Goal: Transaction & Acquisition: Purchase product/service

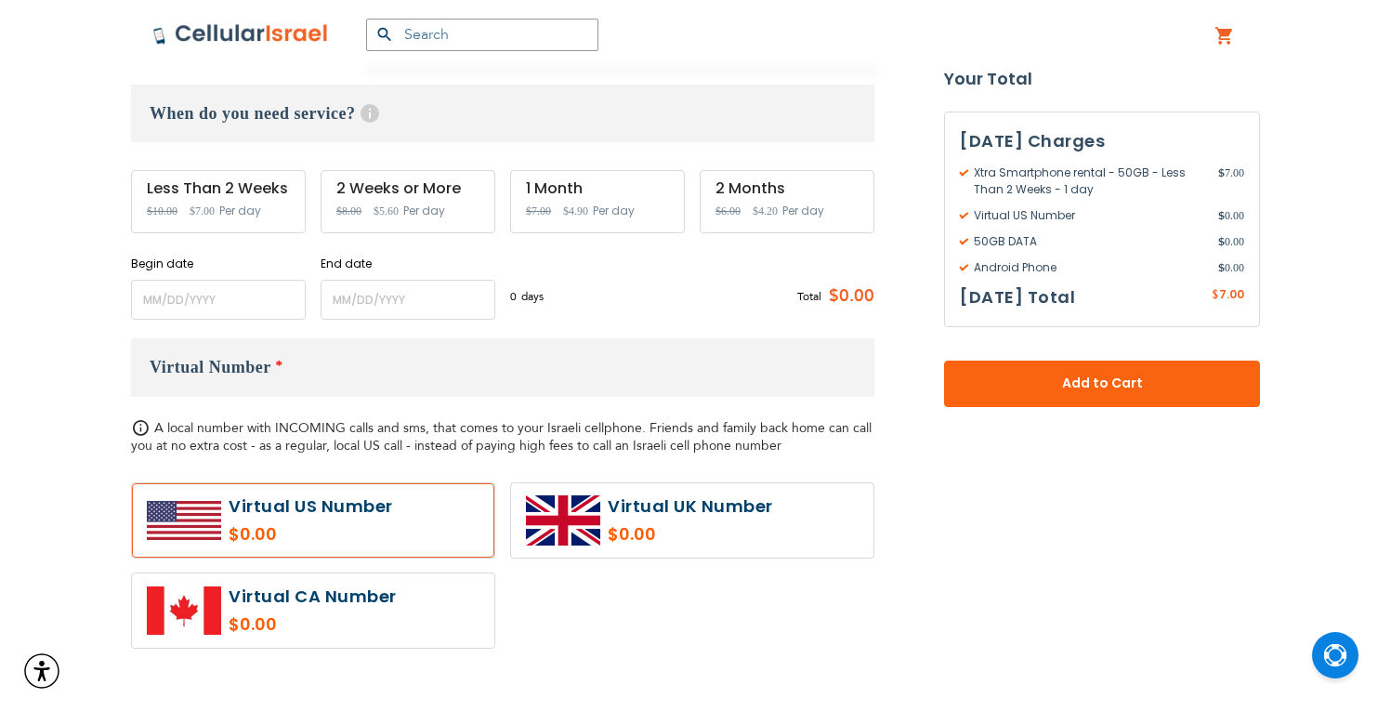
scroll to position [527, 0]
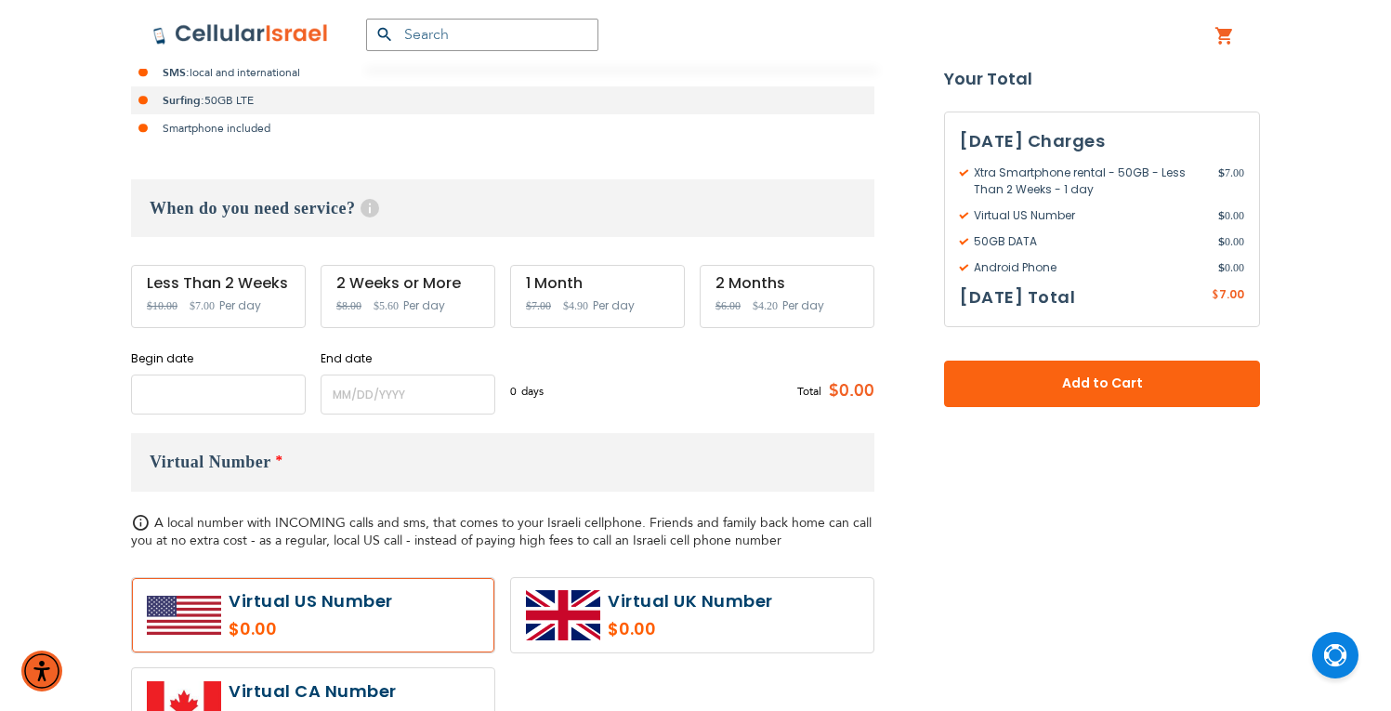
click at [267, 383] on input "name" at bounding box center [218, 394] width 175 height 40
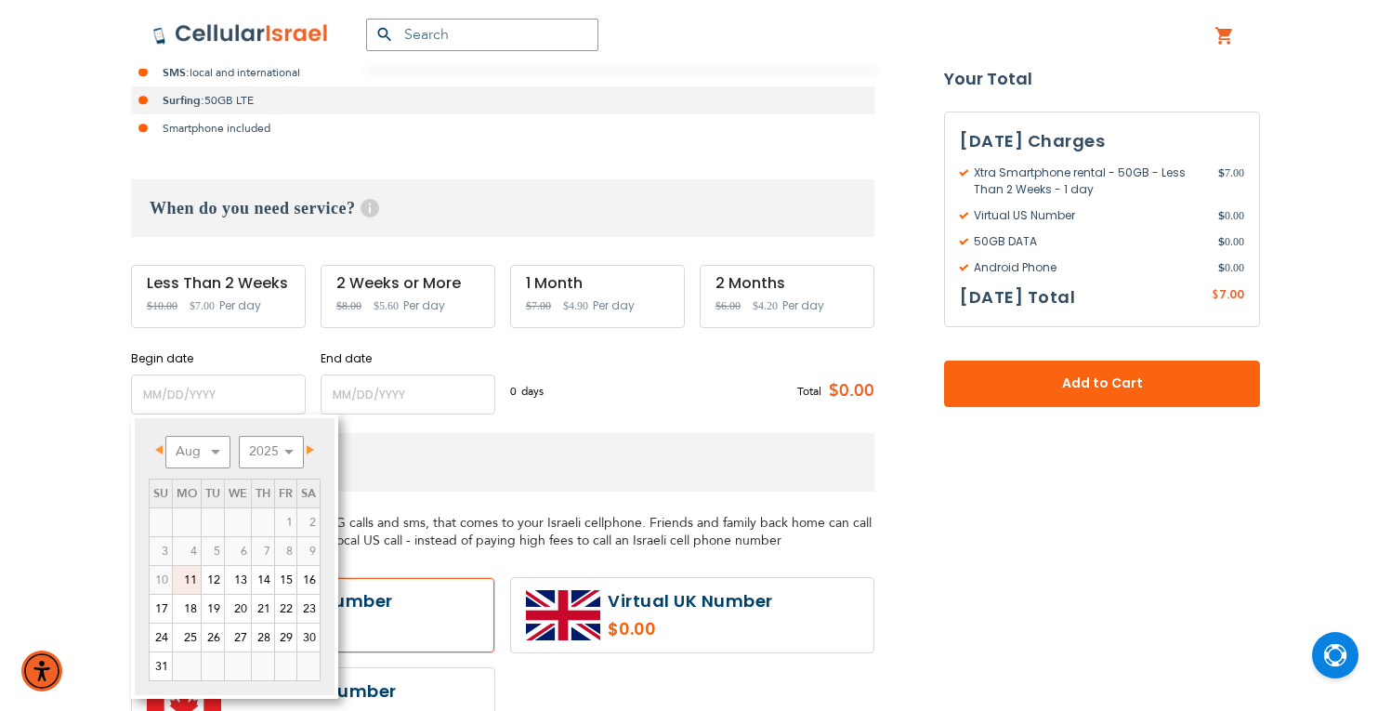
click at [186, 573] on link "11" at bounding box center [187, 580] width 28 height 28
type input "[DATE]"
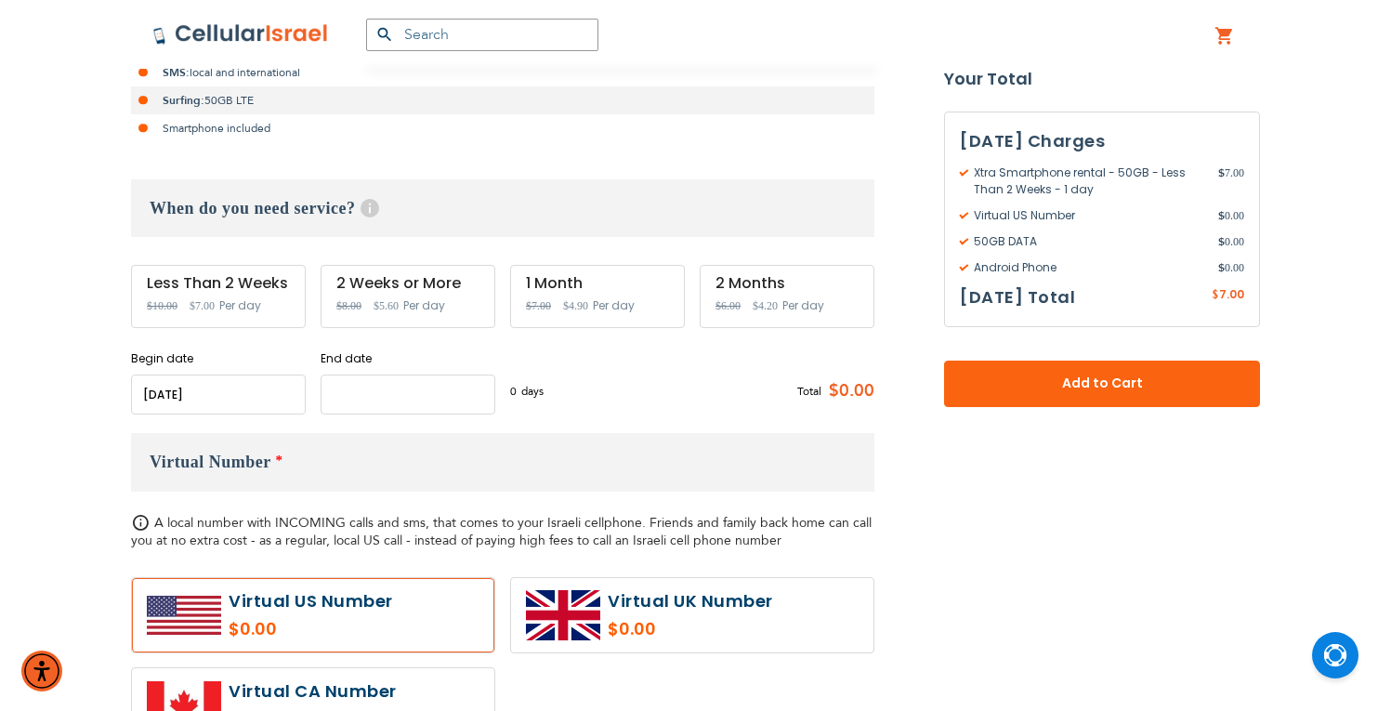
click at [431, 390] on input "name" at bounding box center [408, 394] width 175 height 40
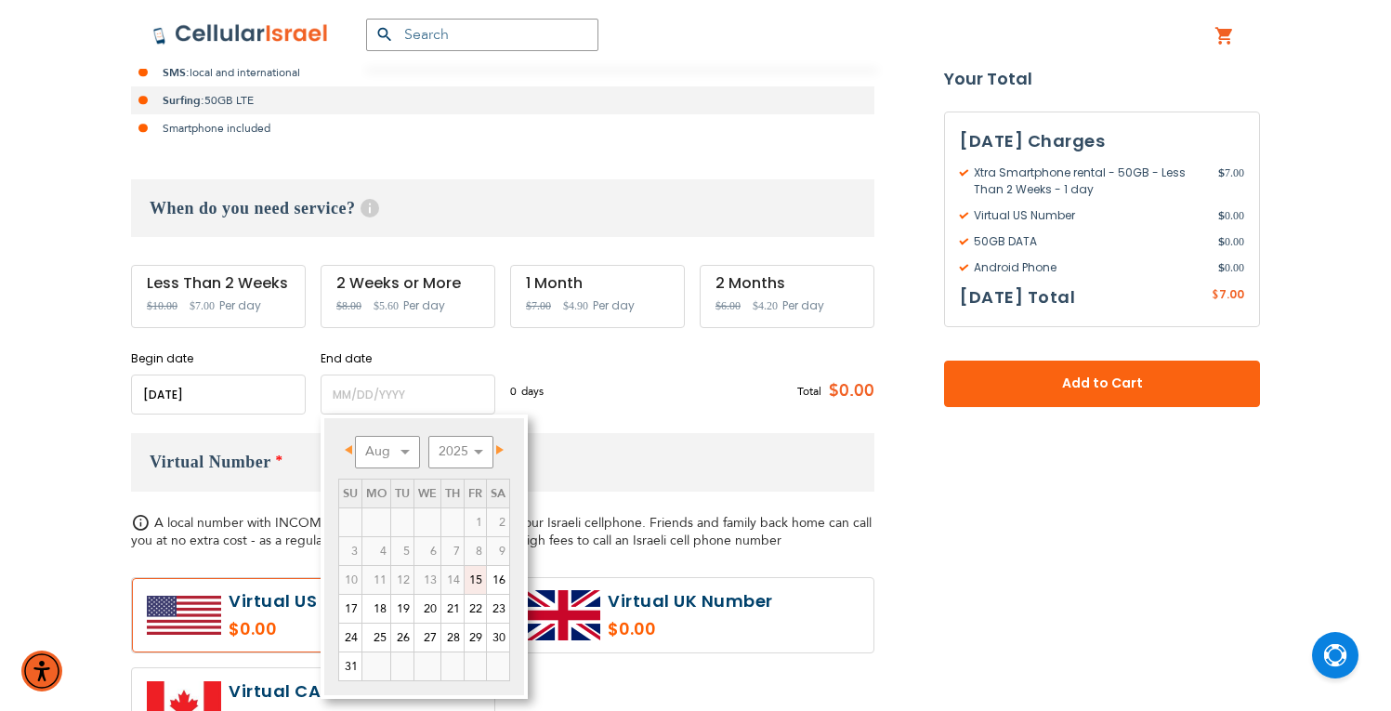
click at [480, 578] on link "15" at bounding box center [475, 580] width 21 height 28
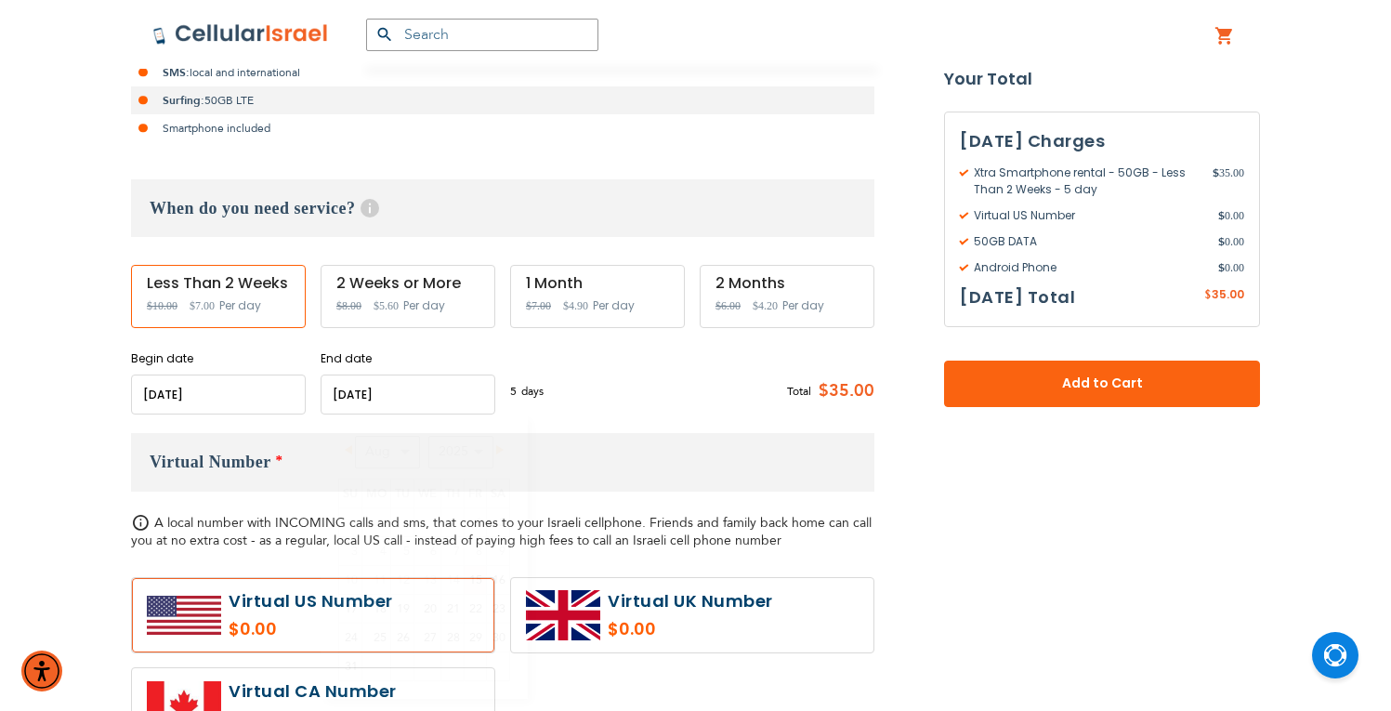
click at [370, 394] on input "name" at bounding box center [408, 394] width 175 height 40
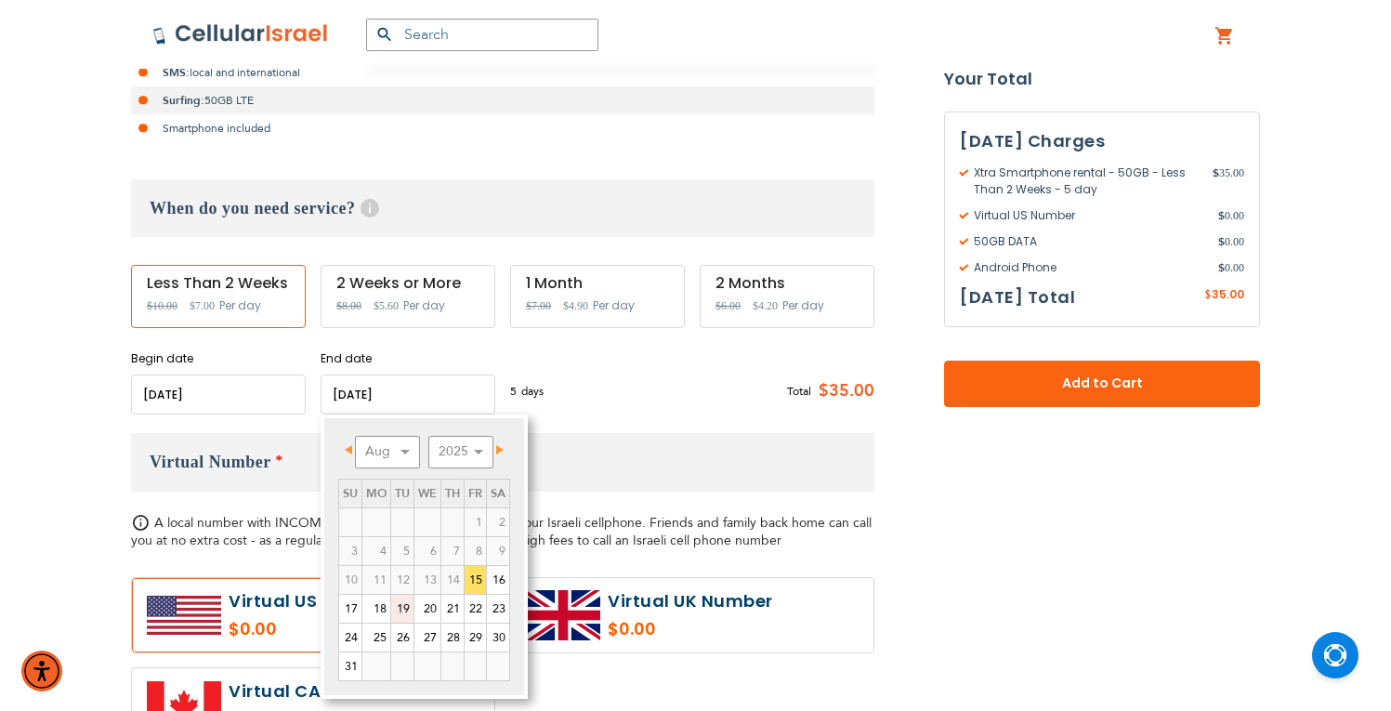
click at [402, 616] on link "19" at bounding box center [402, 609] width 22 height 28
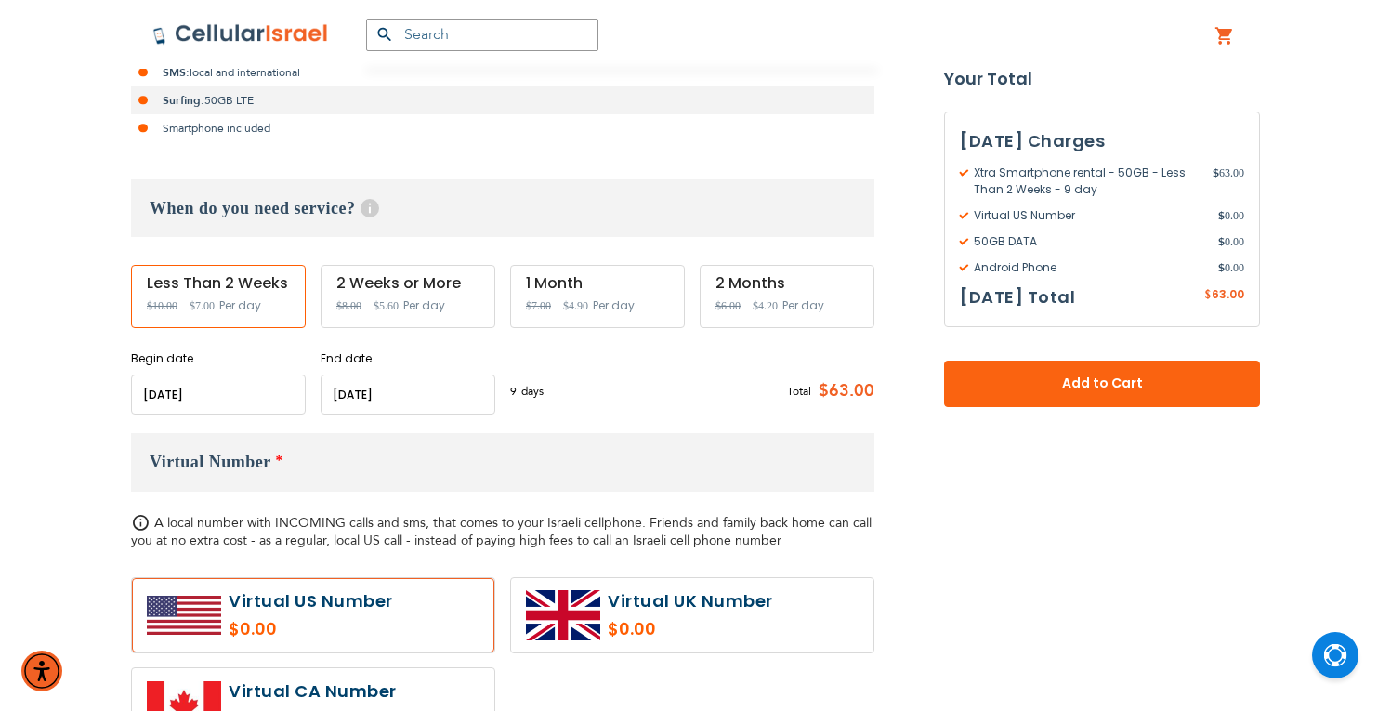
click at [403, 408] on input "name" at bounding box center [408, 394] width 175 height 40
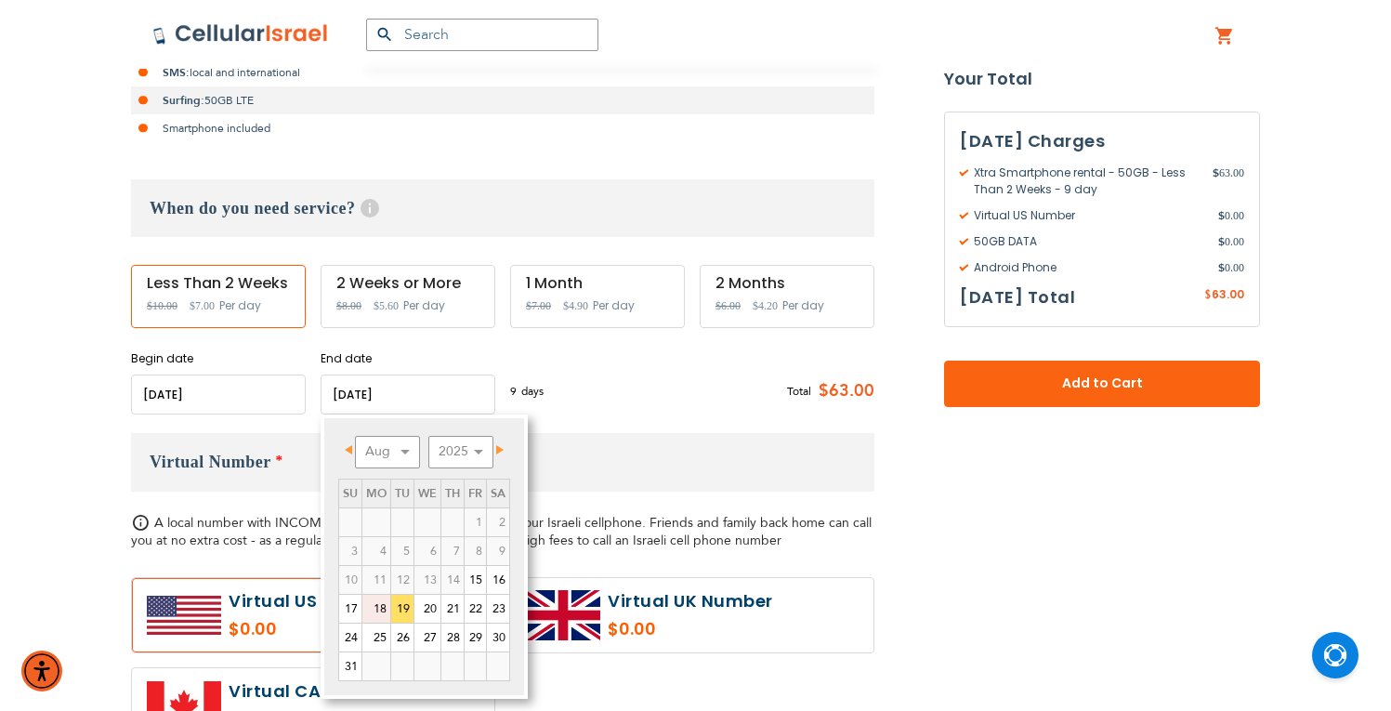
click at [387, 607] on link "18" at bounding box center [376, 609] width 28 height 28
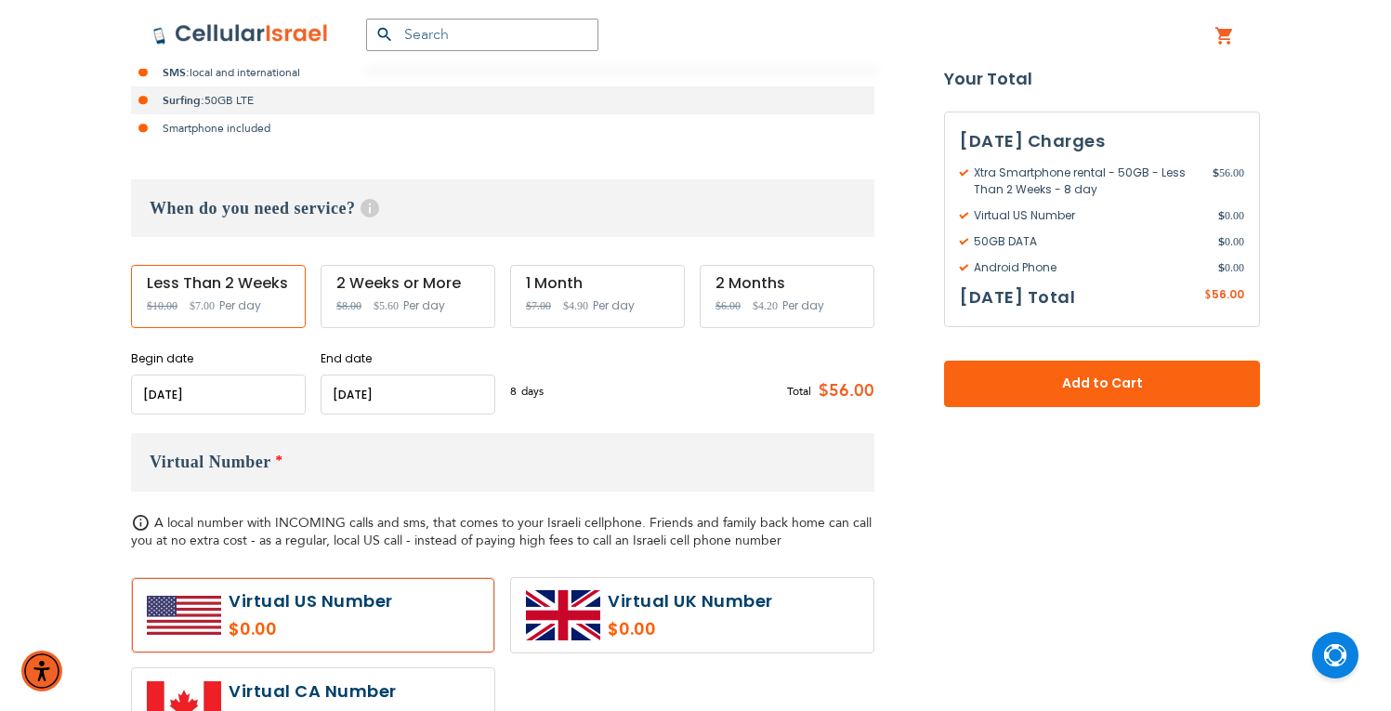
click at [434, 392] on input "name" at bounding box center [408, 394] width 175 height 40
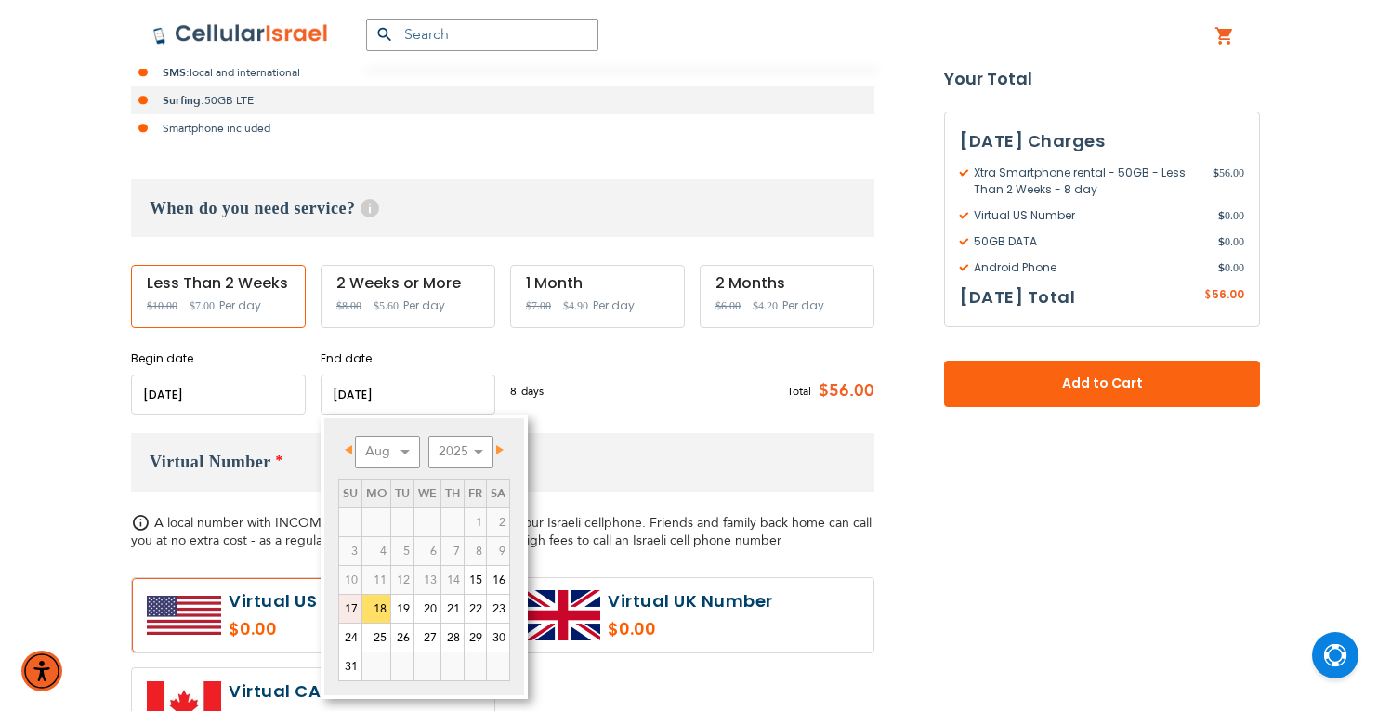
click at [349, 612] on link "17" at bounding box center [350, 609] width 22 height 28
type input "[DATE]"
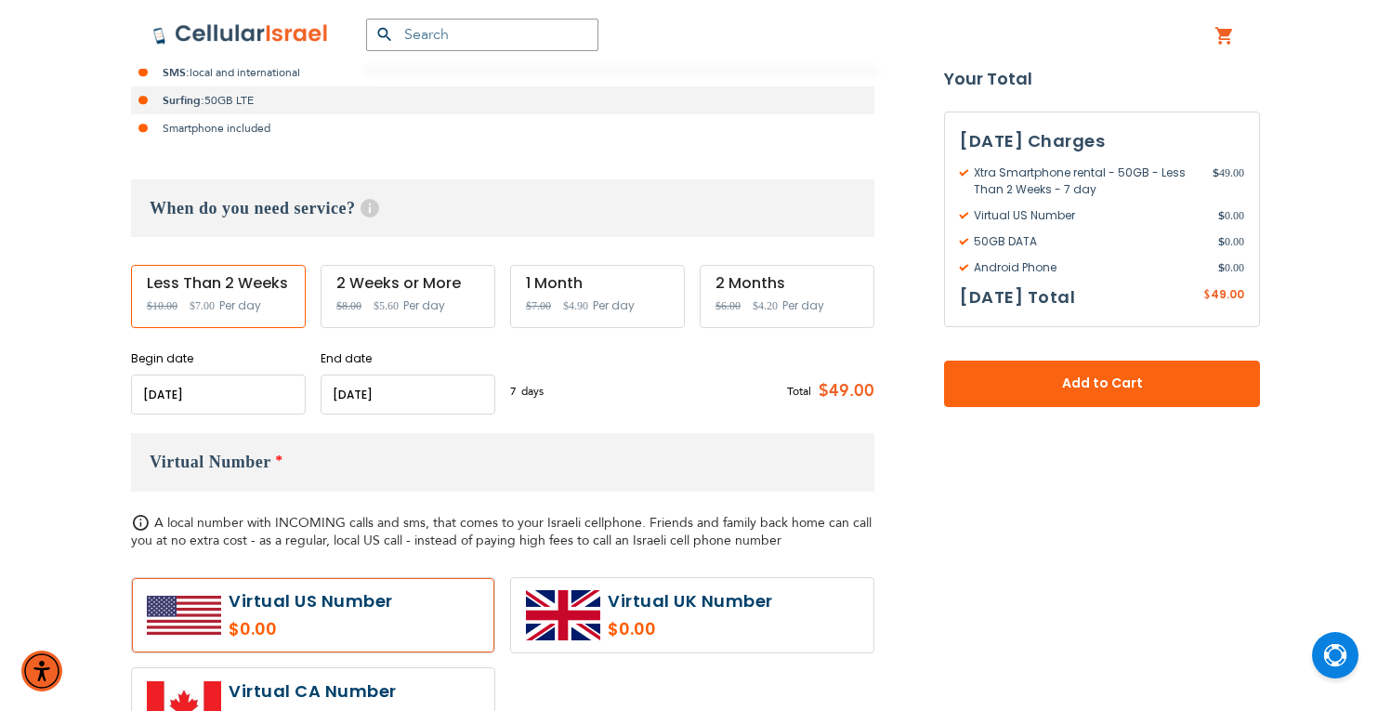
click at [586, 406] on div "7 days $7 per day Total $49.00" at bounding box center [692, 392] width 364 height 46
click at [496, 388] on div "Begin date Please enter Start Date End date Please enter End Date Long term pla…" at bounding box center [502, 382] width 743 height 64
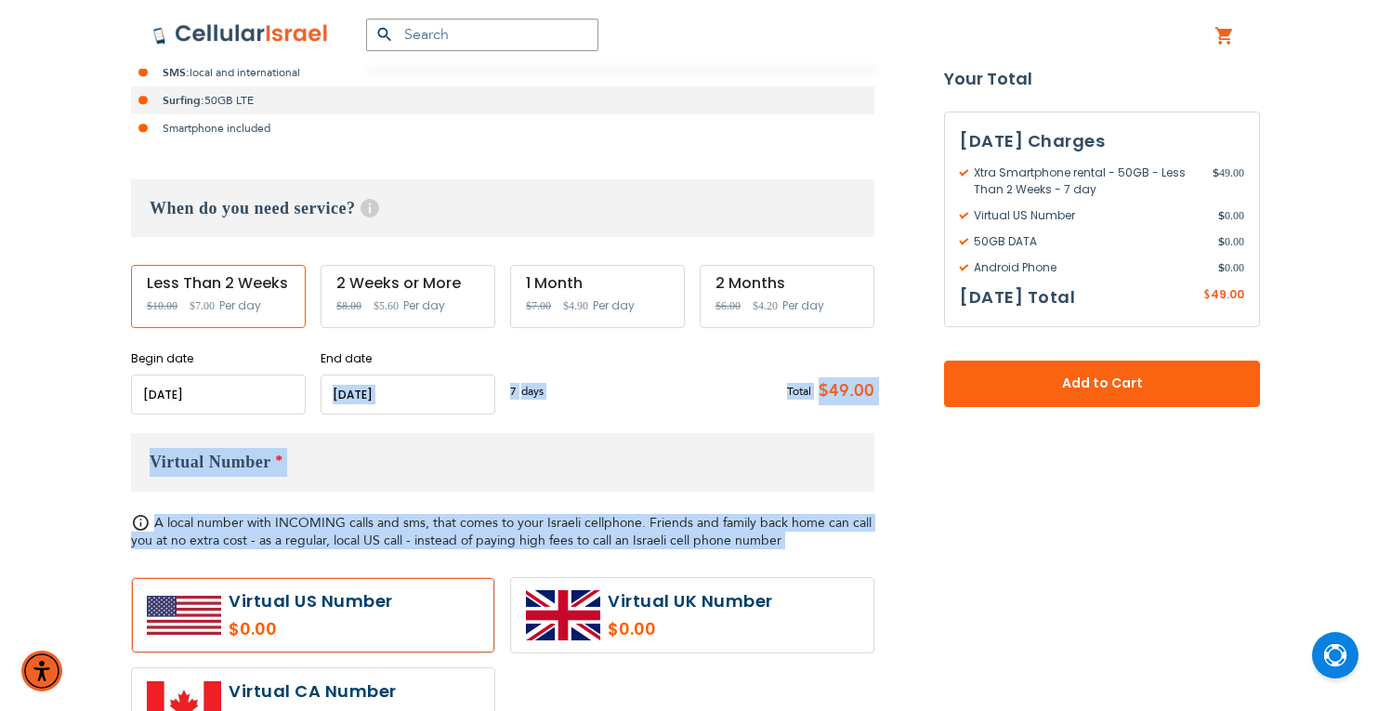
drag, startPoint x: 496, startPoint y: 388, endPoint x: 834, endPoint y: 532, distance: 367.6
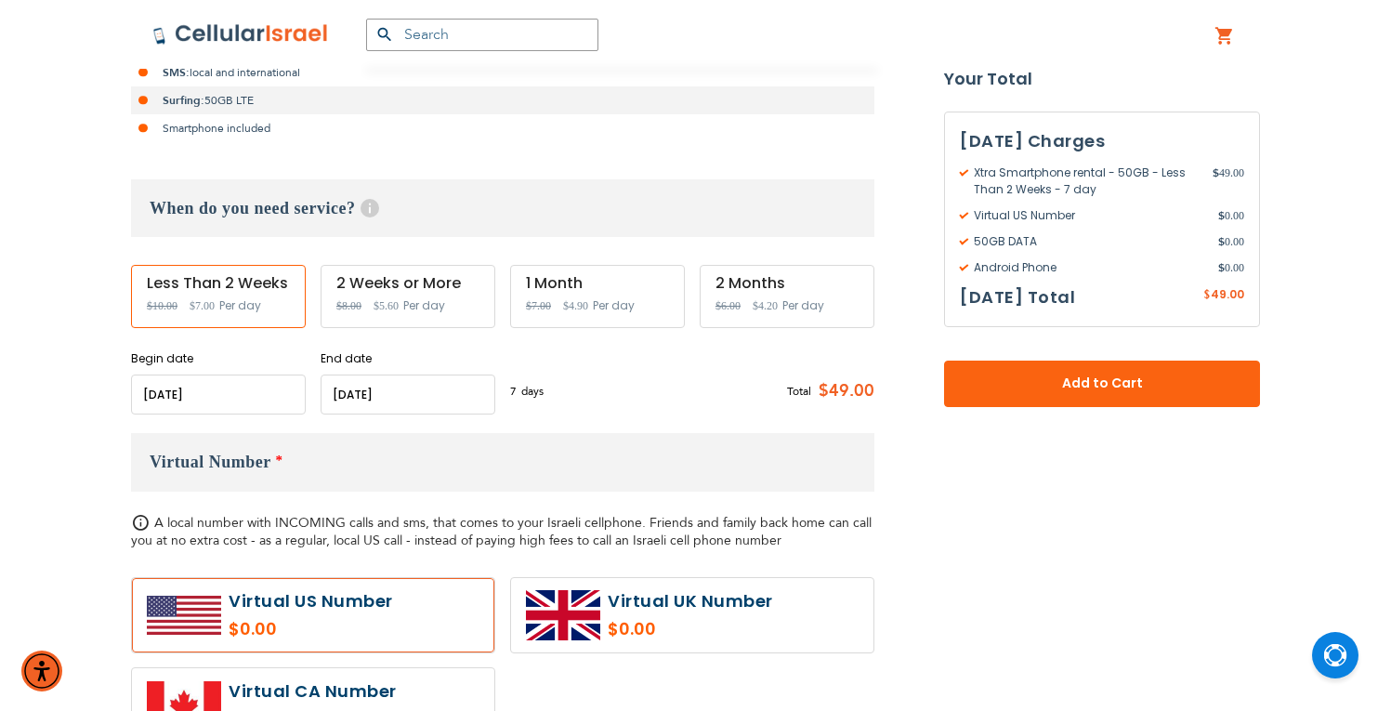
click at [756, 448] on h3 "Virtual Number *" at bounding box center [502, 462] width 743 height 59
drag, startPoint x: 520, startPoint y: 370, endPoint x: 868, endPoint y: 497, distance: 370.1
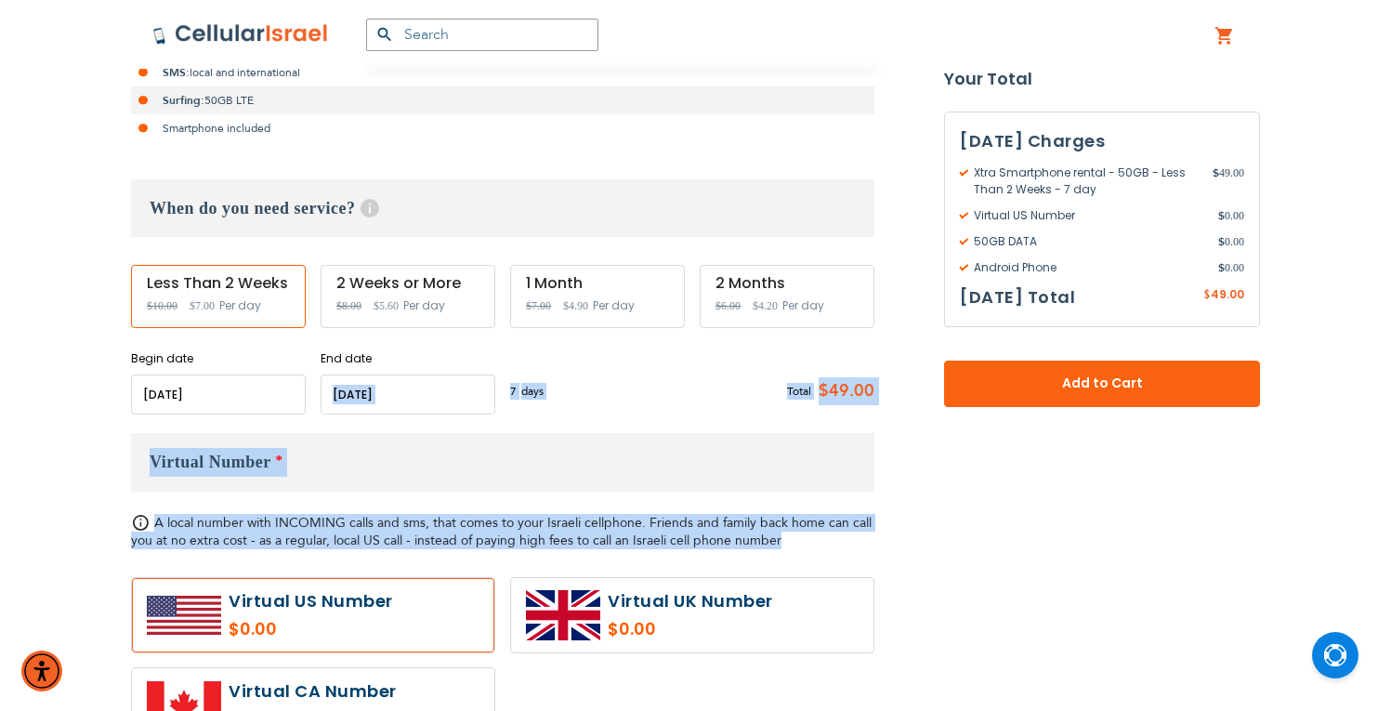
drag, startPoint x: 501, startPoint y: 351, endPoint x: 925, endPoint y: 544, distance: 466.5
drag, startPoint x: 507, startPoint y: 367, endPoint x: 818, endPoint y: 544, distance: 357.5
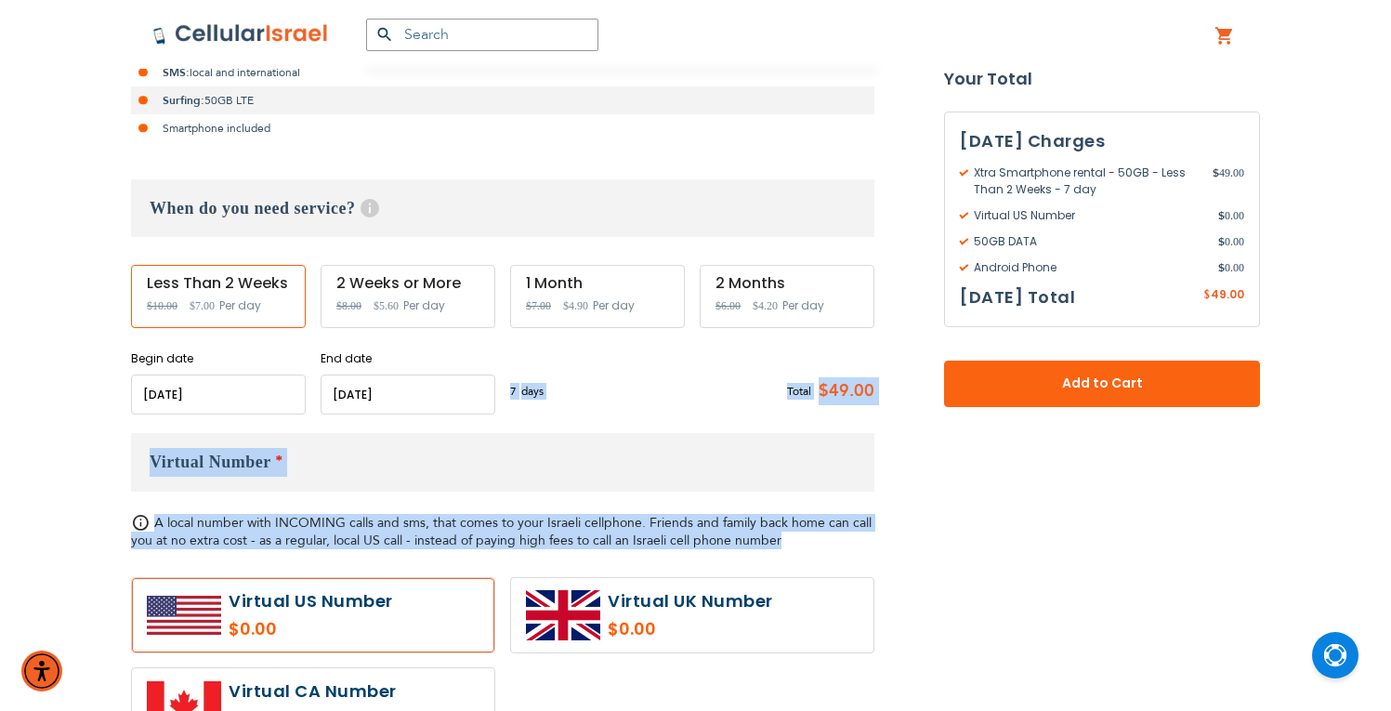
click at [563, 473] on h3 "Virtual Number *" at bounding box center [502, 462] width 743 height 59
drag, startPoint x: 510, startPoint y: 358, endPoint x: 832, endPoint y: 545, distance: 373.0
click at [684, 436] on h3 "Virtual Number *" at bounding box center [502, 462] width 743 height 59
drag, startPoint x: 508, startPoint y: 371, endPoint x: 803, endPoint y: 539, distance: 339.2
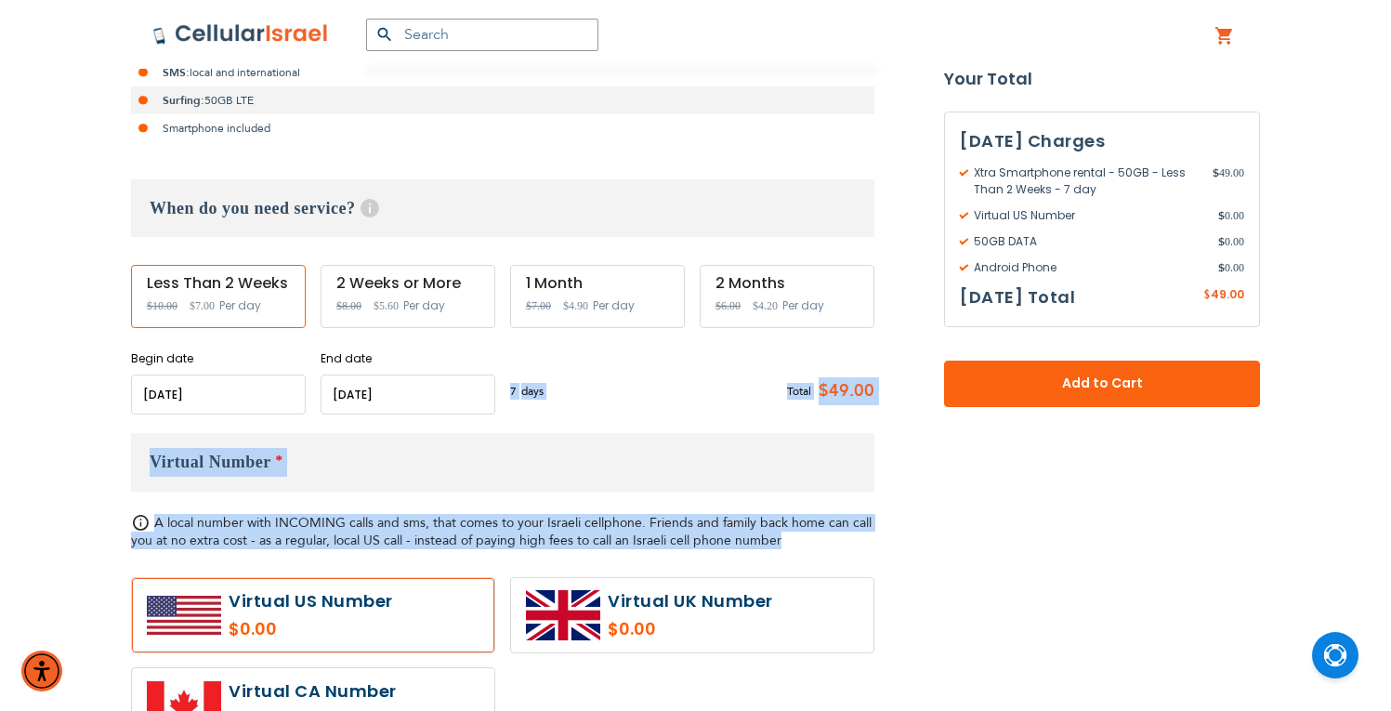
click at [778, 479] on h3 "Virtual Number *" at bounding box center [502, 462] width 743 height 59
drag, startPoint x: 505, startPoint y: 377, endPoint x: 883, endPoint y: 546, distance: 413.4
click at [738, 458] on h3 "Virtual Number *" at bounding box center [502, 462] width 743 height 59
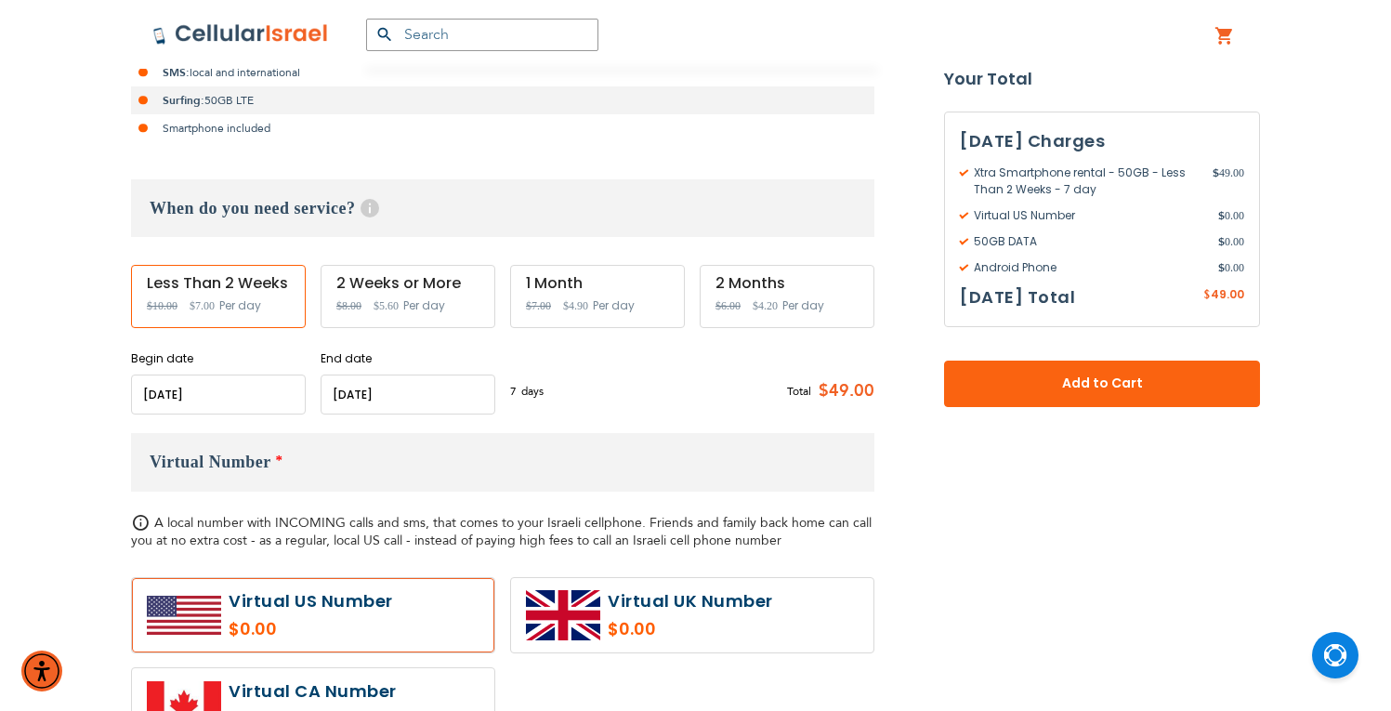
drag, startPoint x: 502, startPoint y: 376, endPoint x: 836, endPoint y: 545, distance: 374.8
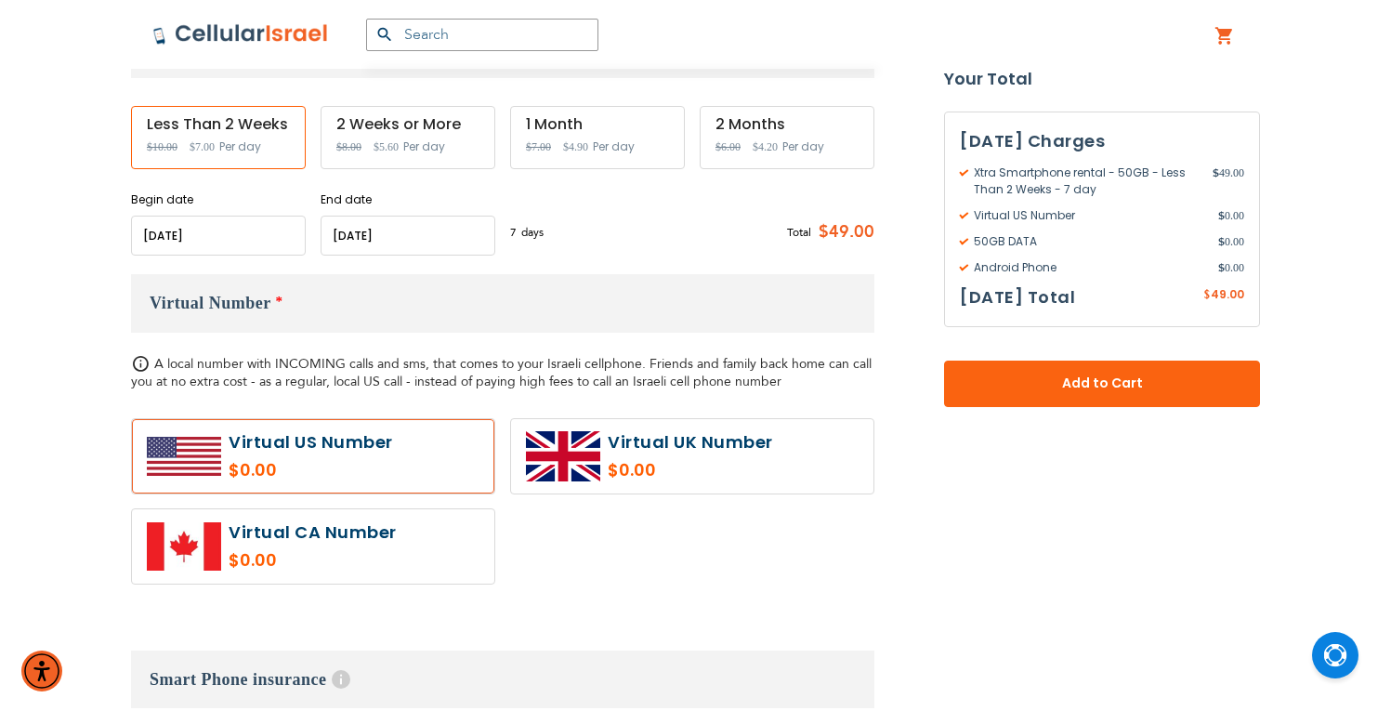
scroll to position [417, 0]
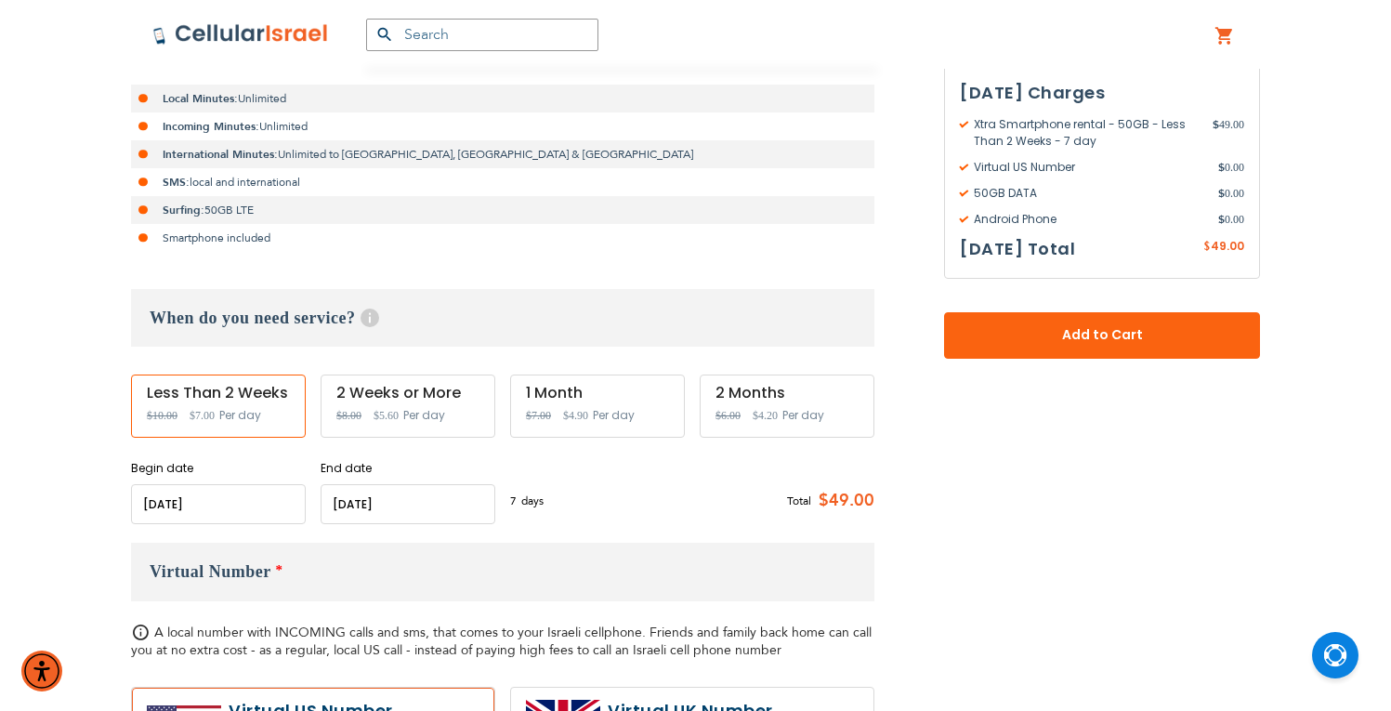
click at [219, 29] on img at bounding box center [240, 34] width 177 height 22
